Goal: Task Accomplishment & Management: Manage account settings

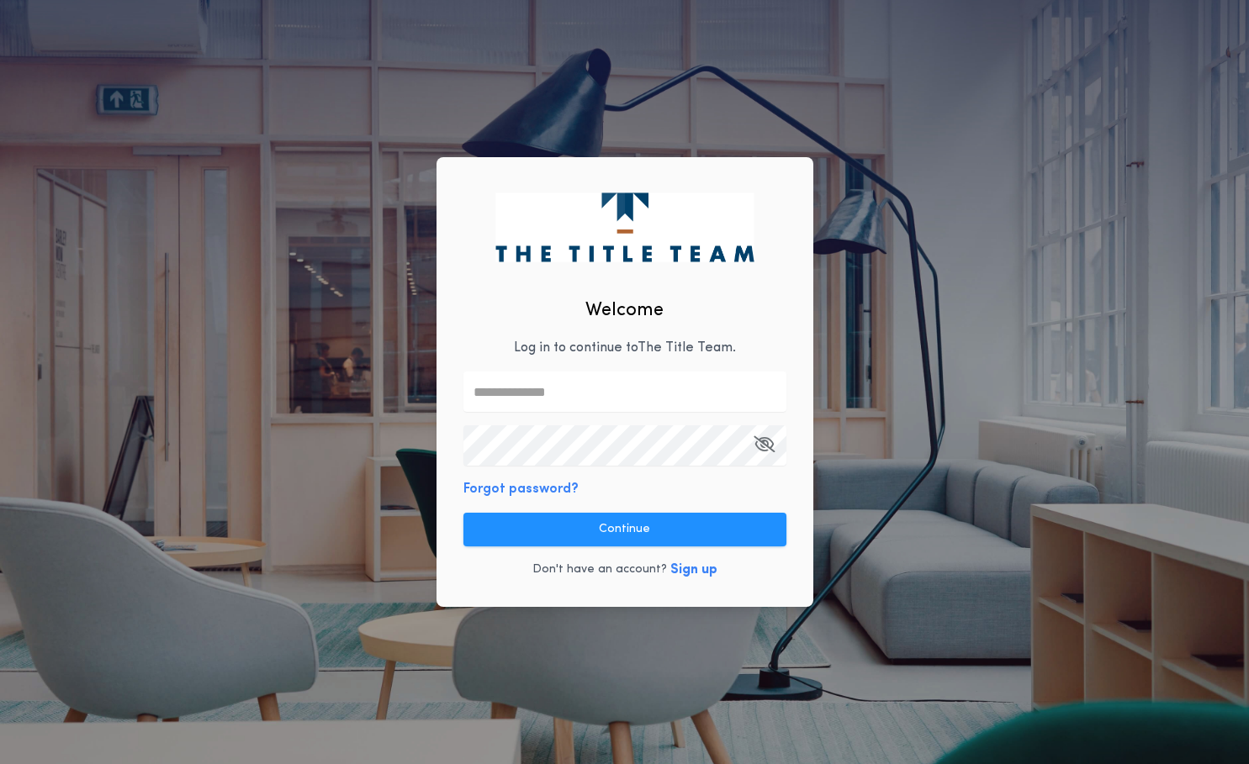
click at [578, 400] on input "text" at bounding box center [624, 392] width 323 height 40
click at [0, 764] on com-1password-button at bounding box center [0, 764] width 0 height 0
click at [669, 394] on input "text" at bounding box center [624, 392] width 323 height 40
click at [570, 398] on input "text" at bounding box center [624, 392] width 323 height 40
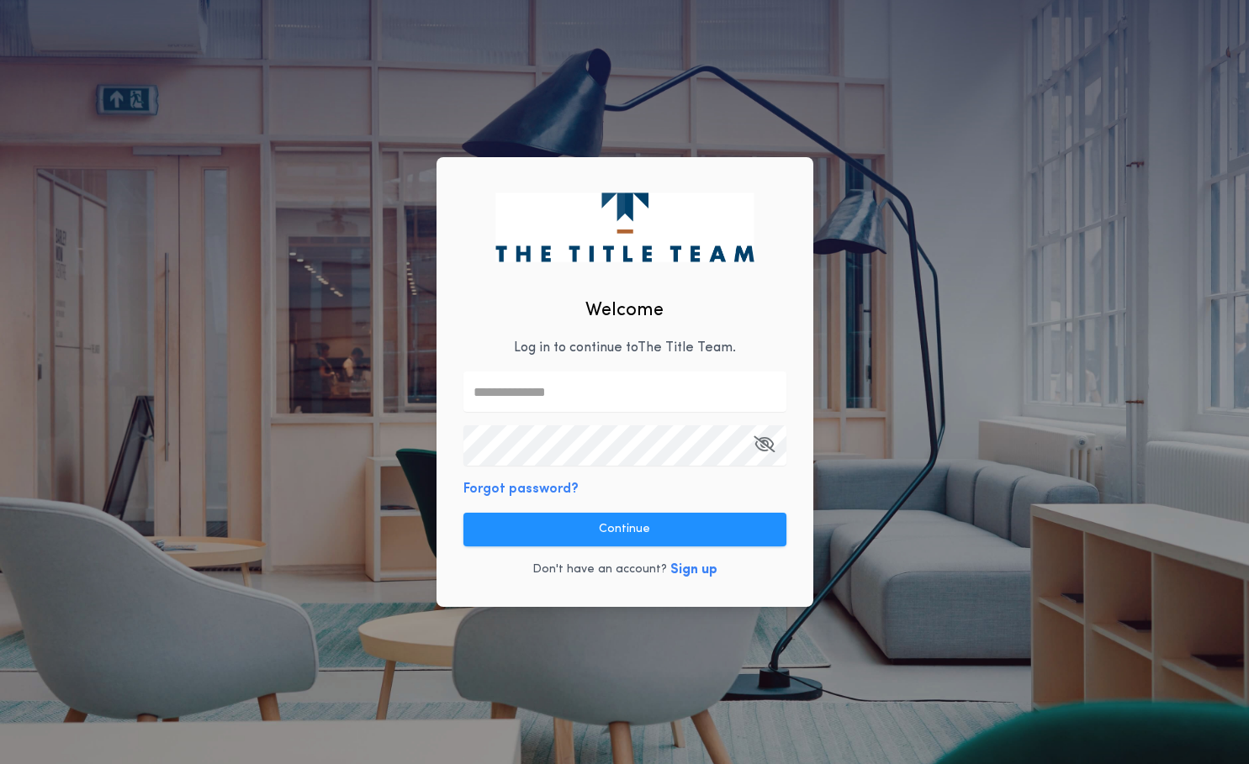
click at [549, 395] on input "text" at bounding box center [624, 392] width 323 height 40
click at [560, 385] on input "text" at bounding box center [624, 392] width 323 height 40
click at [0, 764] on com-1password-button at bounding box center [0, 764] width 0 height 0
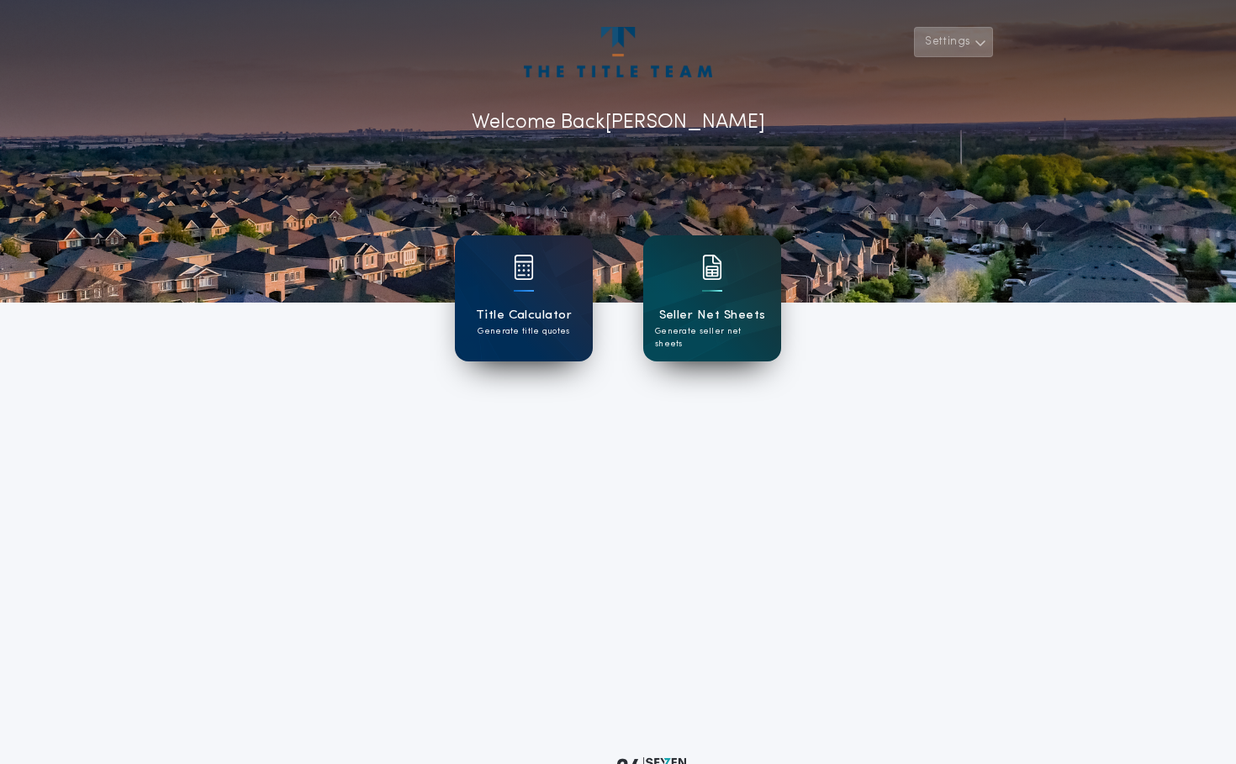
click at [968, 37] on button "Settings" at bounding box center [953, 42] width 79 height 30
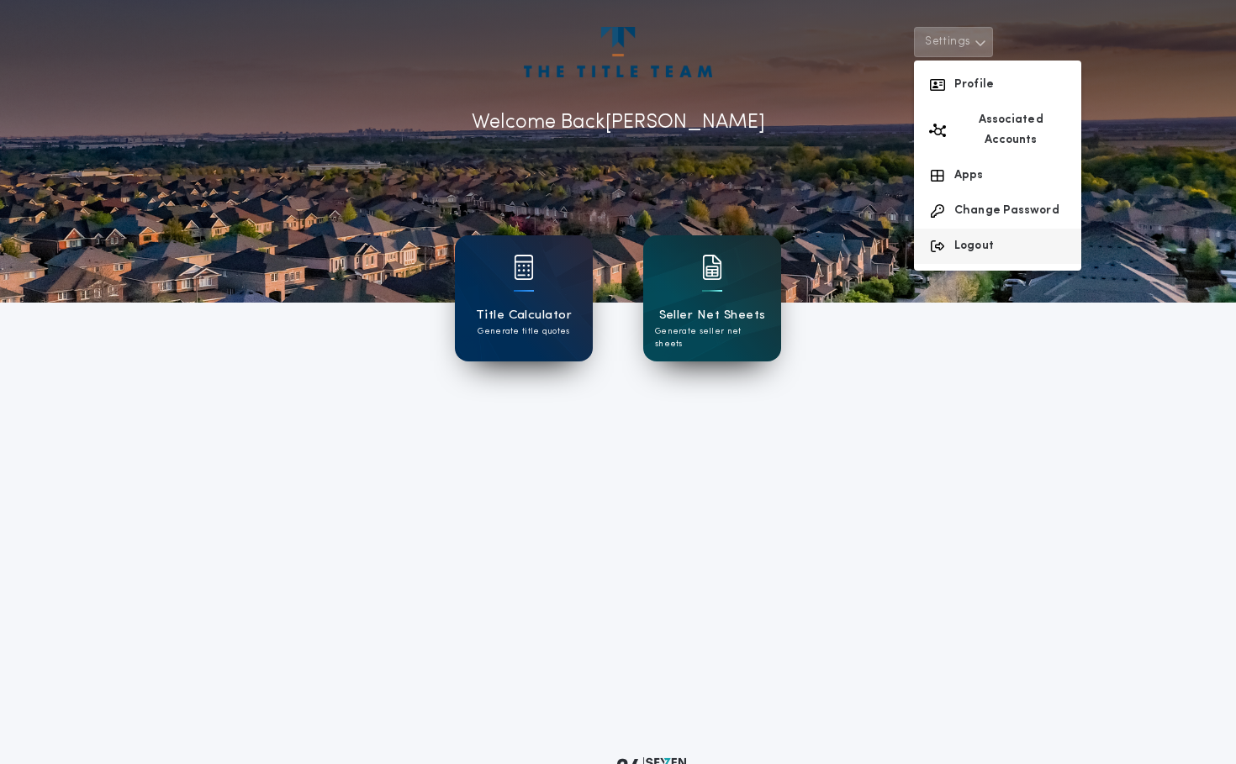
click at [968, 238] on button "Logout" at bounding box center [997, 246] width 167 height 35
